Goal: Check status: Check status

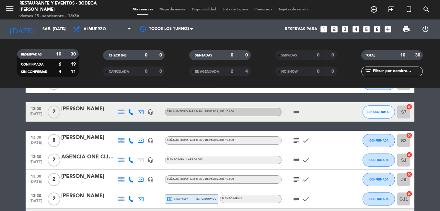
scroll to position [76, 0]
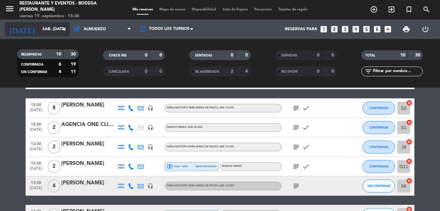
click at [42, 29] on input "sáb. [DATE]" at bounding box center [66, 29] width 55 height 11
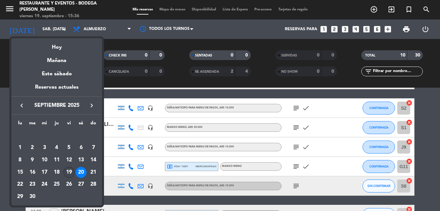
click at [70, 169] on div "19" at bounding box center [69, 172] width 11 height 11
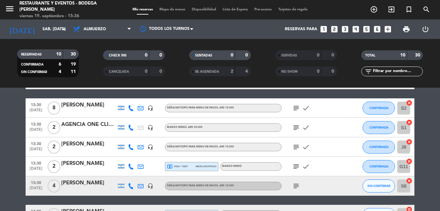
type input "vie. [DATE]"
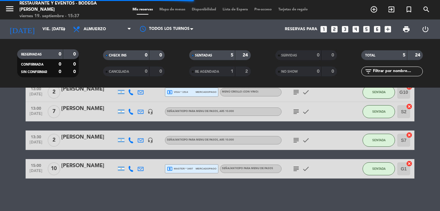
scroll to position [64, 0]
click at [300, 111] on icon "subject" at bounding box center [296, 112] width 8 height 8
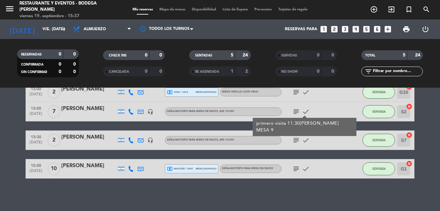
click at [297, 111] on icon "subject" at bounding box center [296, 112] width 8 height 8
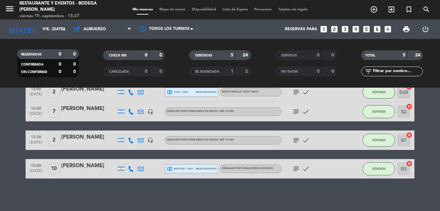
click at [298, 136] on icon "subject" at bounding box center [296, 140] width 8 height 8
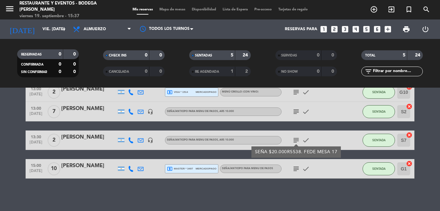
click at [298, 137] on icon "subject" at bounding box center [296, 140] width 8 height 8
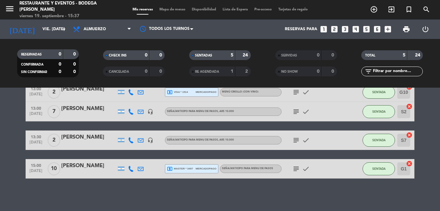
click at [297, 167] on icon "subject" at bounding box center [296, 169] width 8 height 8
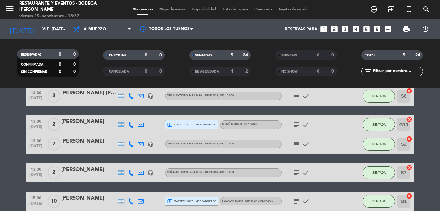
click at [297, 121] on icon "subject" at bounding box center [296, 125] width 8 height 8
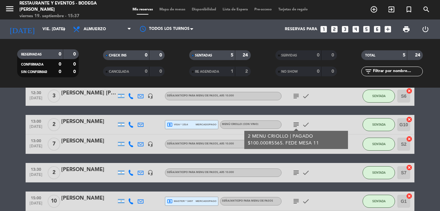
click at [299, 96] on icon "subject" at bounding box center [296, 96] width 8 height 8
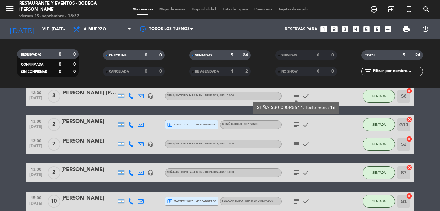
scroll to position [0, 0]
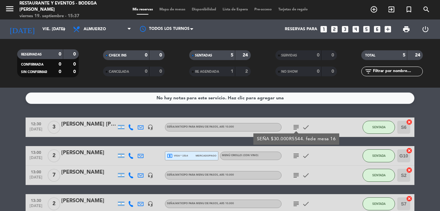
click at [298, 173] on icon "subject" at bounding box center [296, 175] width 8 height 8
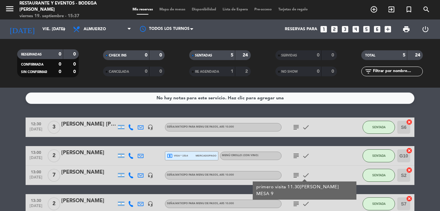
click at [298, 173] on icon "subject" at bounding box center [296, 175] width 8 height 8
